Goal: Information Seeking & Learning: Learn about a topic

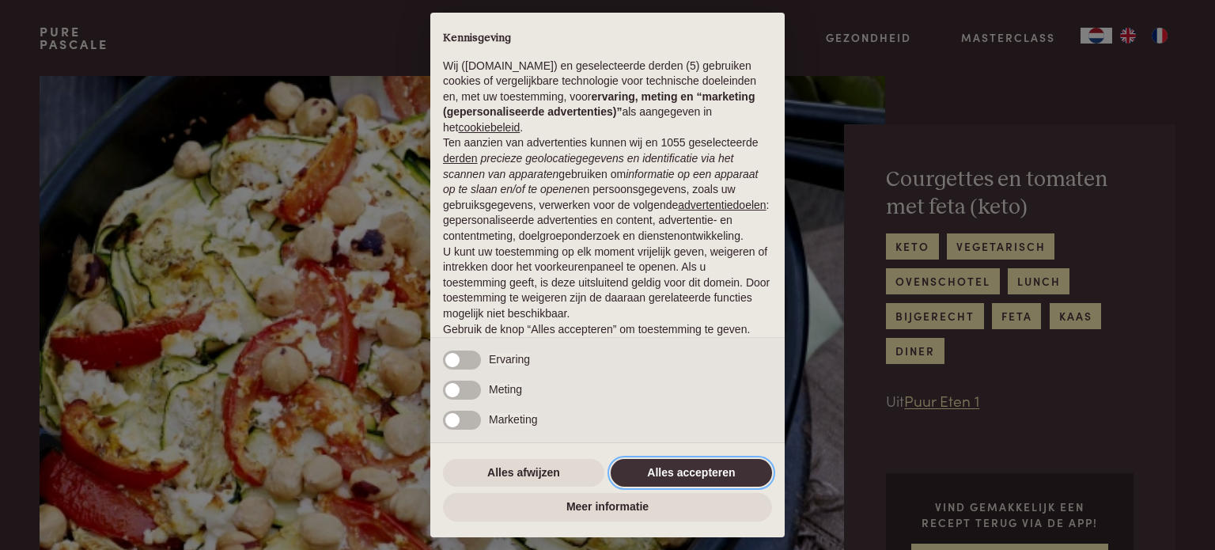
click at [700, 474] on button "Alles accepteren" at bounding box center [691, 473] width 161 height 28
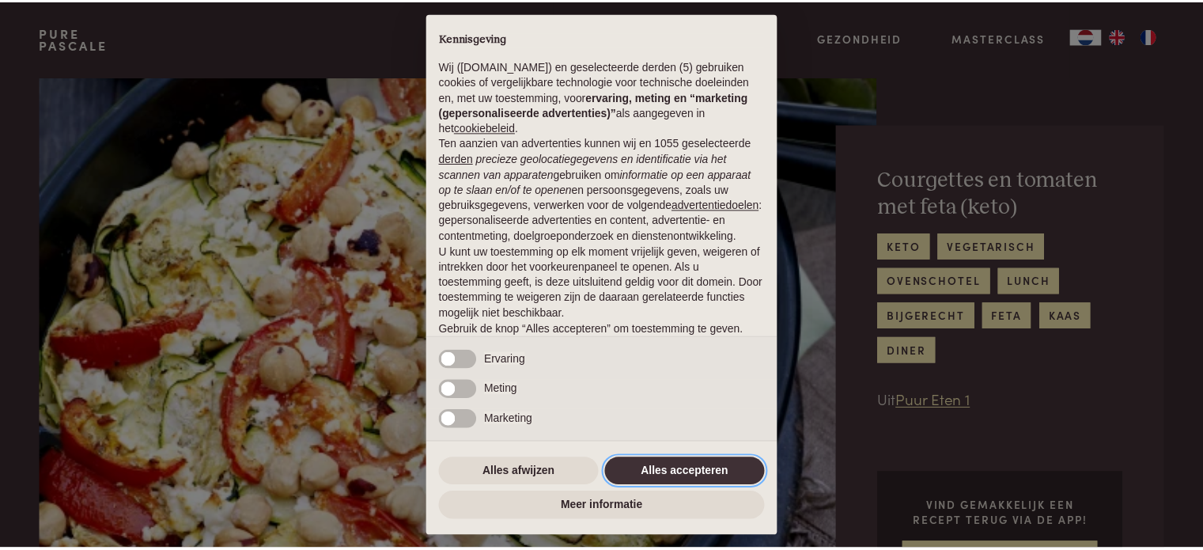
scroll to position [85, 0]
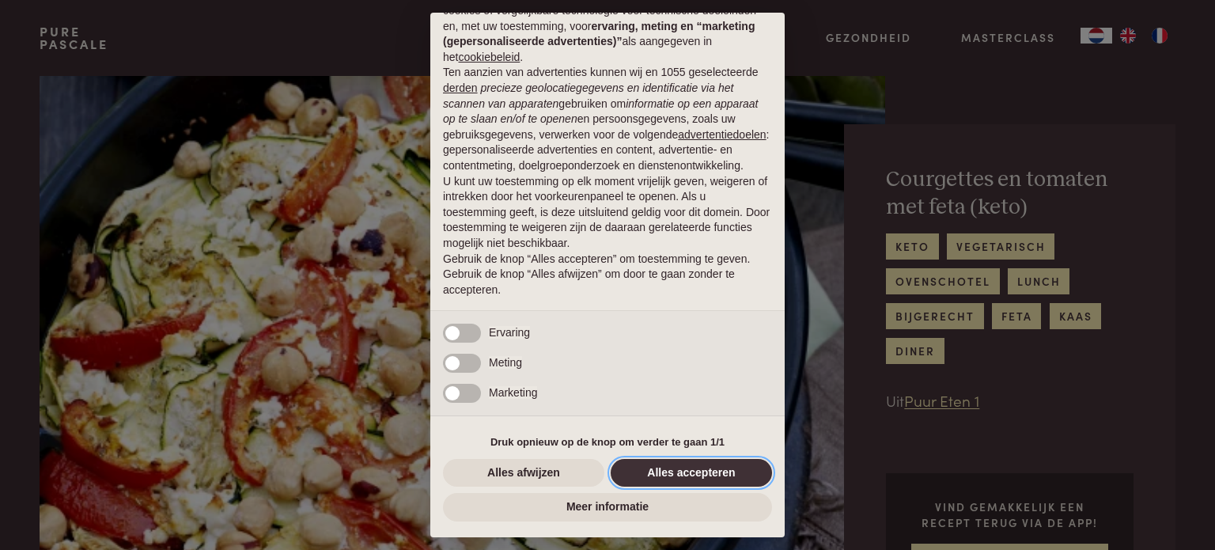
click at [686, 467] on button "Alles accepteren" at bounding box center [691, 473] width 161 height 28
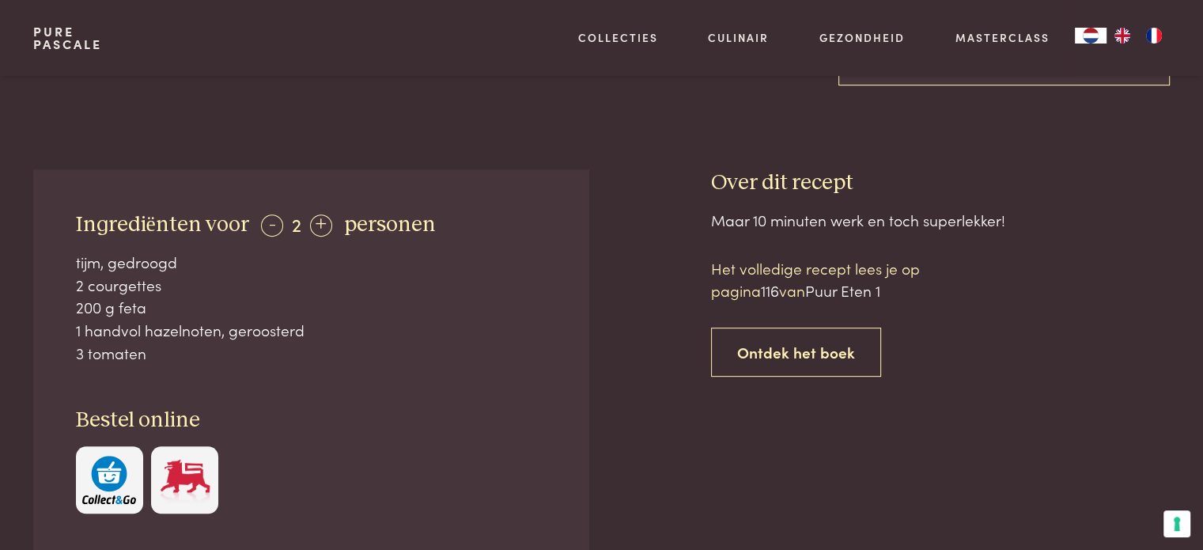
scroll to position [633, 0]
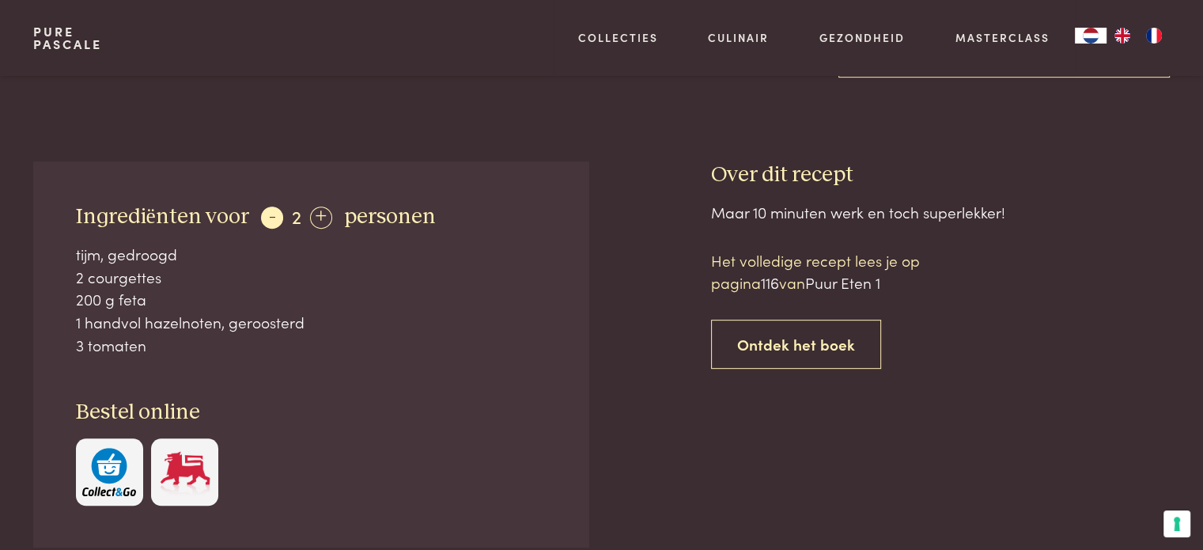
click at [271, 218] on div "-" at bounding box center [272, 217] width 22 height 22
click at [313, 214] on div "+" at bounding box center [318, 217] width 22 height 22
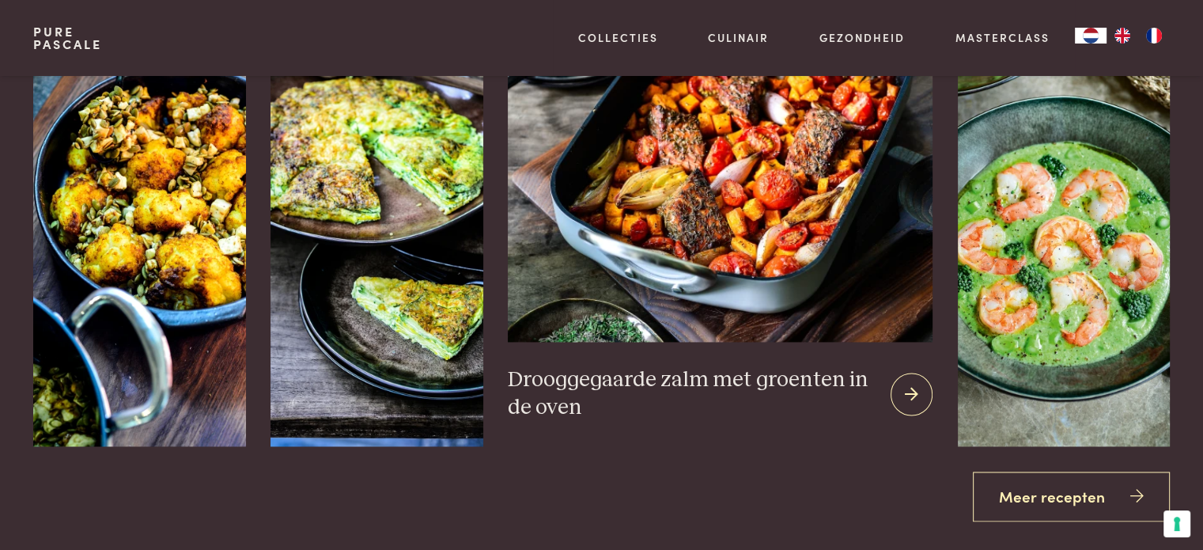
scroll to position [2136, 0]
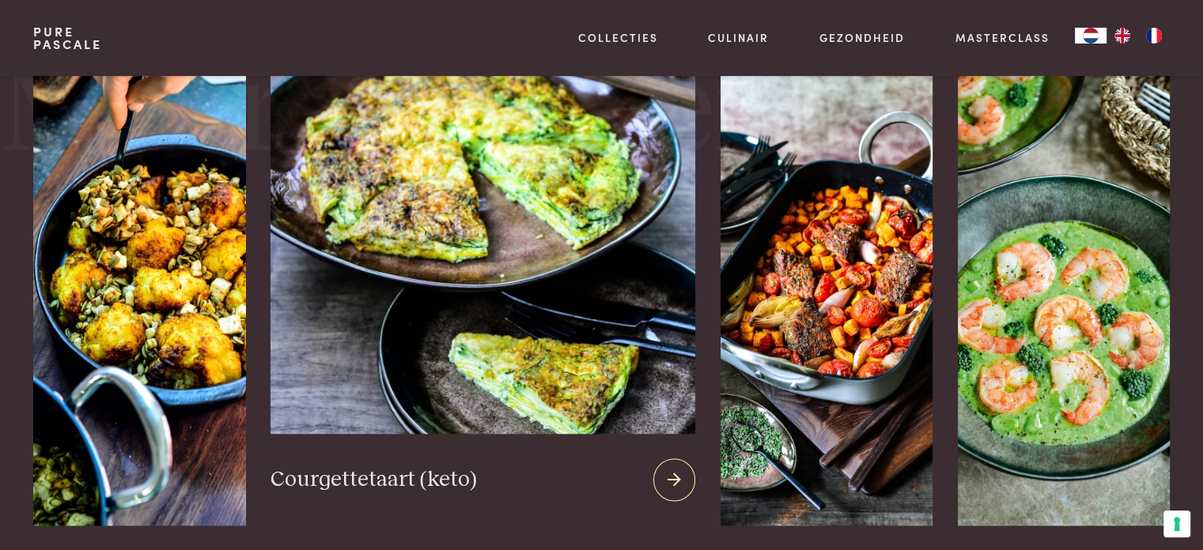
click at [472, 244] on img at bounding box center [483, 242] width 424 height 382
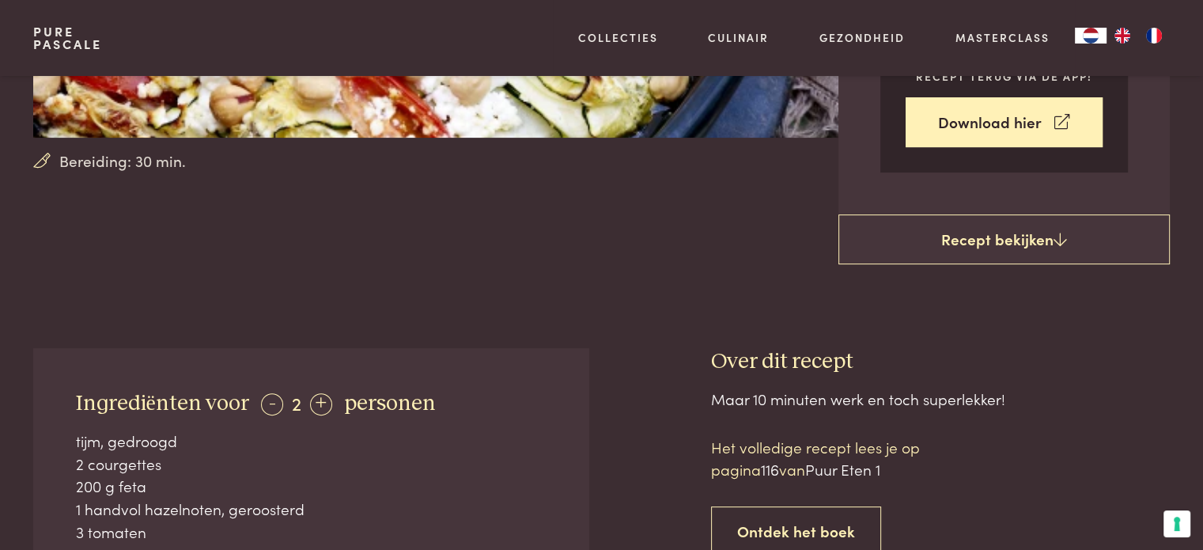
scroll to position [475, 0]
